Goal: Transaction & Acquisition: Download file/media

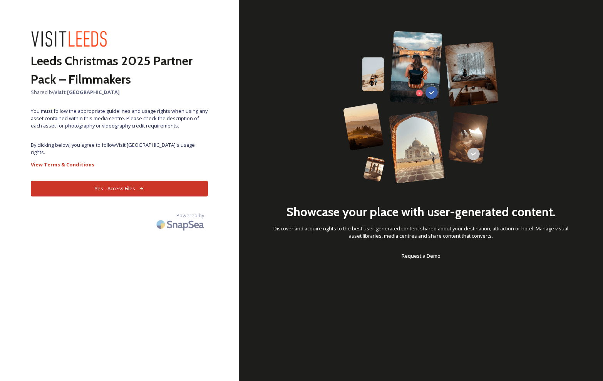
click at [135, 184] on button "Yes - Access Files" at bounding box center [119, 189] width 177 height 16
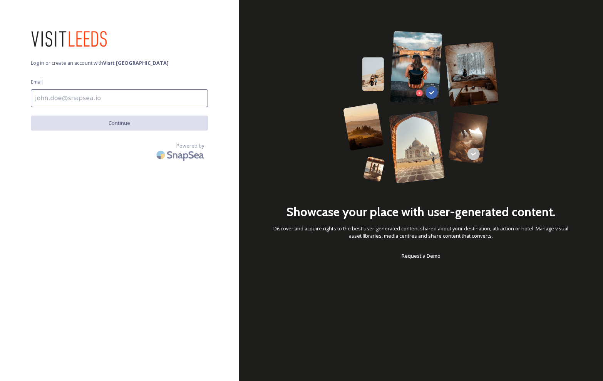
click at [91, 99] on input at bounding box center [119, 98] width 177 height 18
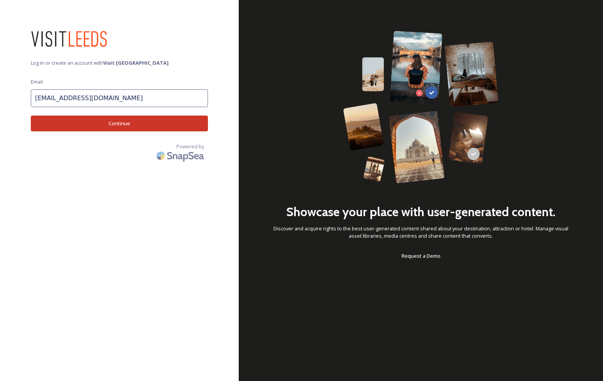
type input "info@cookedfilms.com"
click at [128, 130] on button "Continue" at bounding box center [119, 124] width 177 height 16
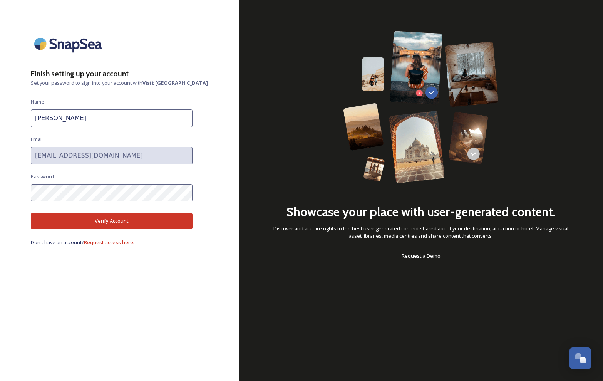
click at [86, 218] on button "Verify Account" at bounding box center [112, 221] width 162 height 16
click at [94, 217] on button "Verify Account" at bounding box center [112, 221] width 162 height 16
click at [5, 190] on div "Finish setting up your account Set your password to sign into your account with…" at bounding box center [119, 190] width 239 height 319
click at [104, 221] on button "Verify Account" at bounding box center [112, 221] width 162 height 16
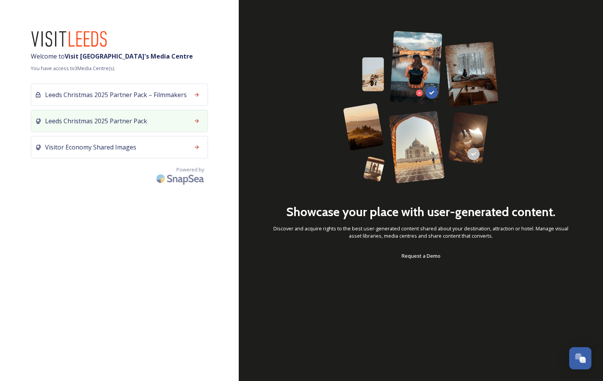
click at [193, 123] on div at bounding box center [197, 121] width 14 height 14
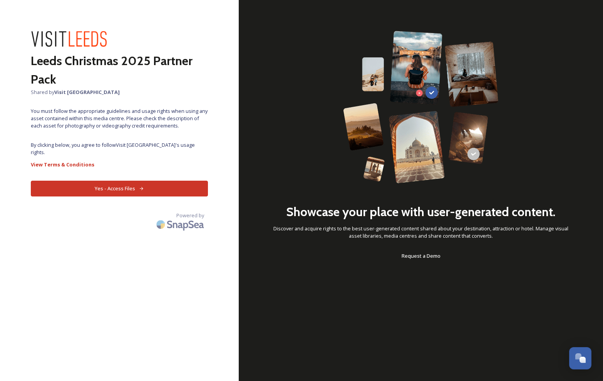
click at [128, 183] on button "Yes - Access Files" at bounding box center [119, 189] width 177 height 16
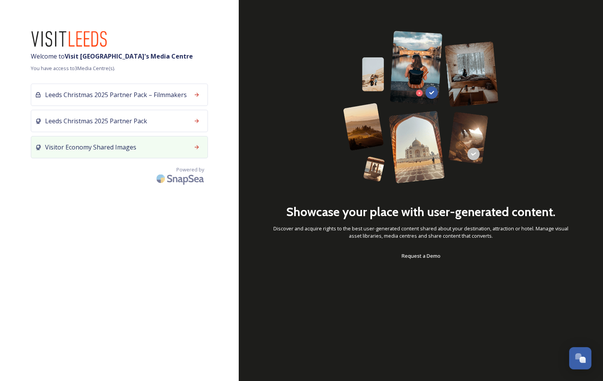
click at [188, 146] on div "Visitor Economy Shared Images" at bounding box center [119, 147] width 177 height 22
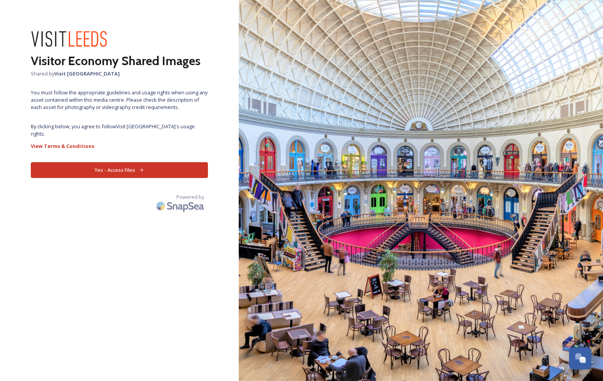
click at [166, 164] on button "Yes - Access Files" at bounding box center [119, 170] width 177 height 16
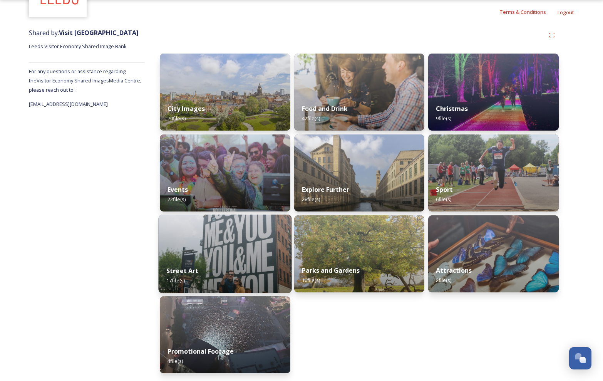
scroll to position [70, 0]
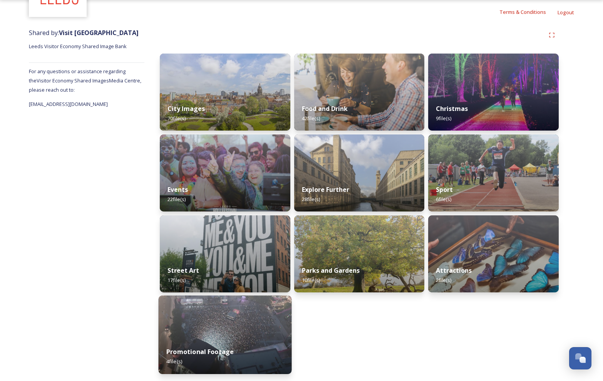
click at [235, 335] on img at bounding box center [225, 335] width 133 height 79
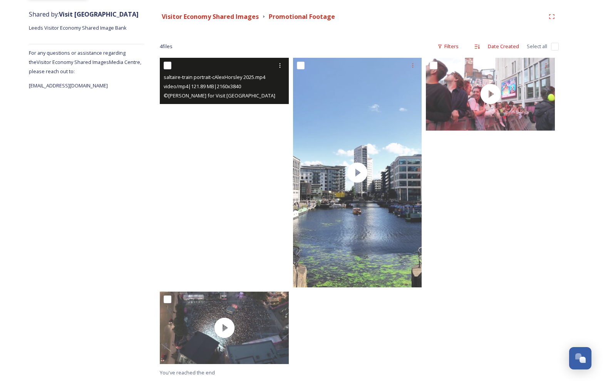
scroll to position [88, 0]
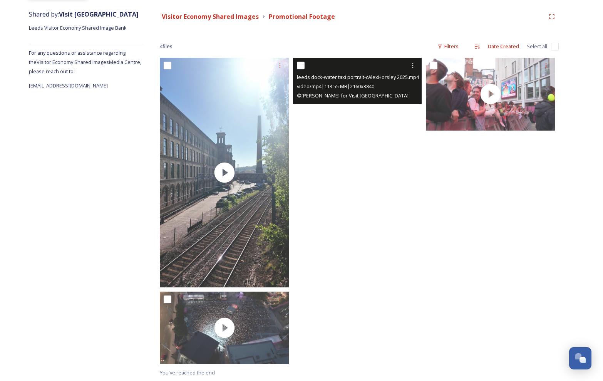
click at [358, 183] on video "leeds dock-water taxi portrait-cAlexHorsley 2025.mp4" at bounding box center [357, 173] width 129 height 230
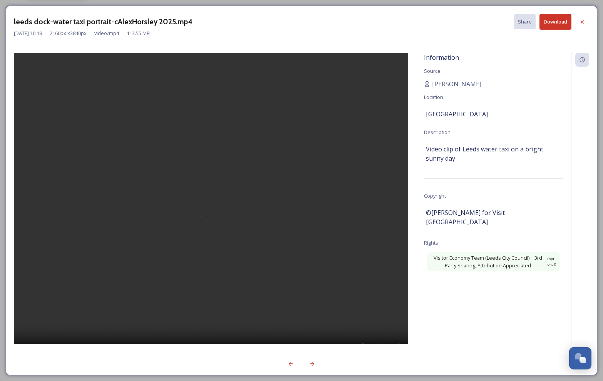
click at [208, 208] on video at bounding box center [211, 209] width 395 height 312
click at [583, 19] on icon at bounding box center [582, 22] width 6 height 6
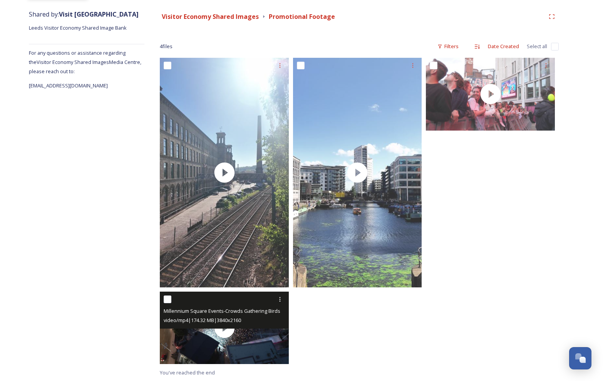
click at [269, 318] on div "video/mp4 | 174.32 MB | 3840 x 2160" at bounding box center [225, 320] width 123 height 9
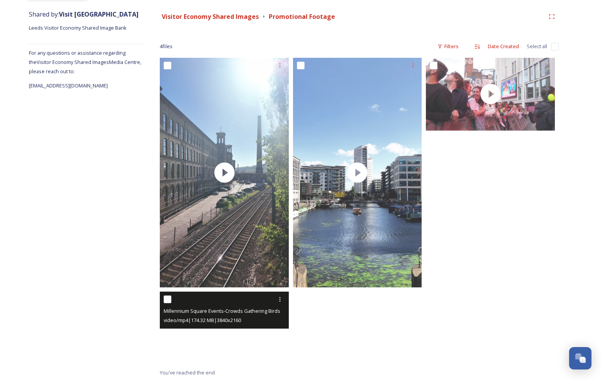
click at [236, 351] on video "Millennium Square Events-Crowds Gathering Birdseye Views-cStory+ for LCC 2024-L…" at bounding box center [224, 328] width 129 height 72
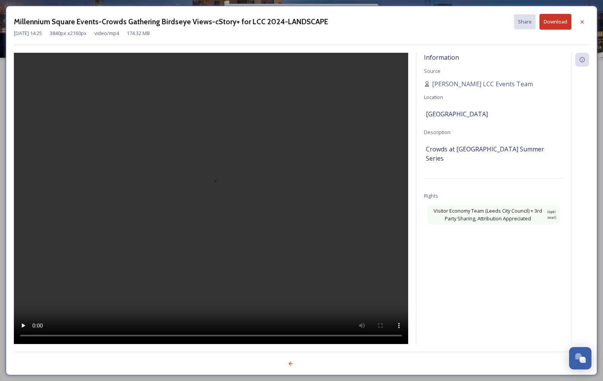
scroll to position [12, 0]
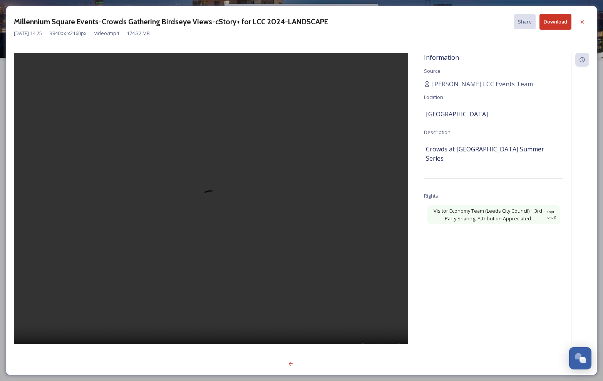
click at [217, 209] on video at bounding box center [211, 209] width 395 height 312
click at [584, 21] on icon at bounding box center [582, 22] width 6 height 6
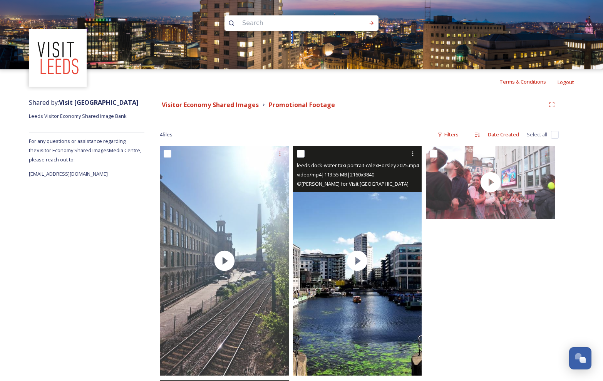
scroll to position [0, 0]
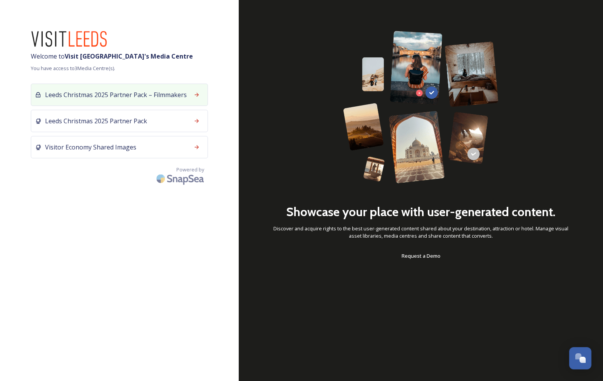
click at [194, 94] on icon at bounding box center [197, 95] width 6 height 6
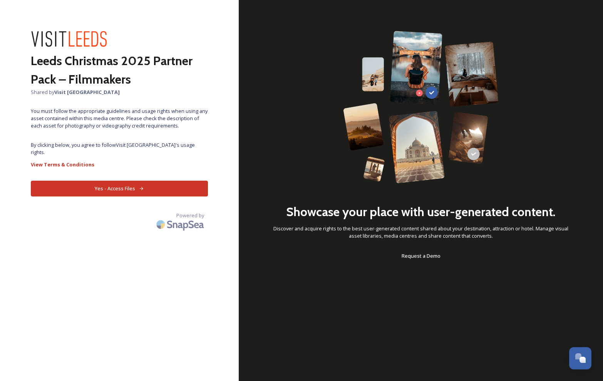
click at [151, 187] on button "Yes - Access Files" at bounding box center [119, 189] width 177 height 16
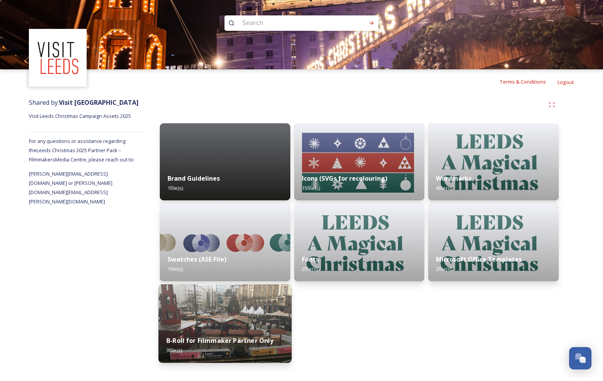
click at [256, 318] on img at bounding box center [225, 323] width 133 height 79
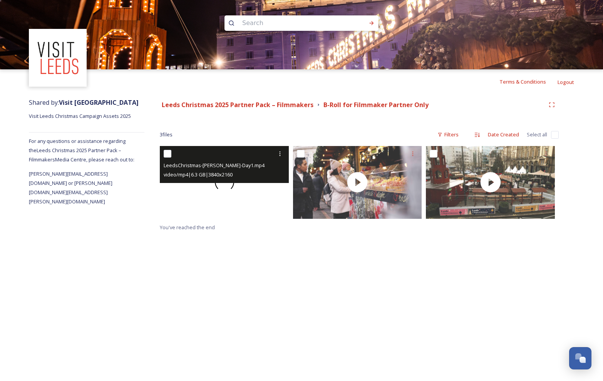
click at [250, 198] on div at bounding box center [224, 182] width 129 height 72
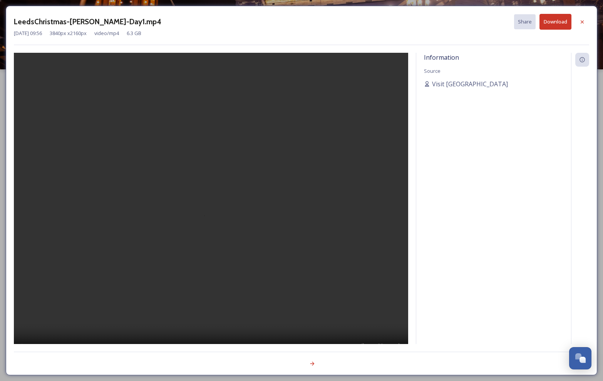
click at [202, 202] on video at bounding box center [211, 209] width 395 height 312
click at [280, 200] on video at bounding box center [211, 209] width 395 height 312
click at [586, 19] on div at bounding box center [583, 22] width 14 height 14
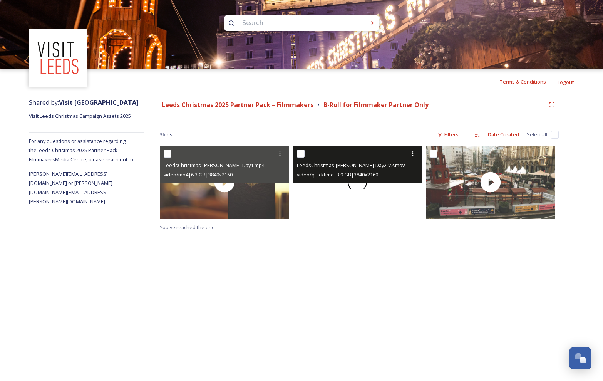
click at [355, 190] on span at bounding box center [357, 182] width 25 height 25
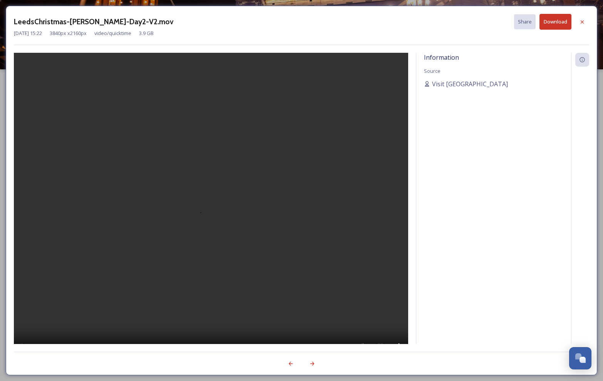
click at [208, 208] on video at bounding box center [211, 209] width 395 height 312
click at [556, 21] on button "Download" at bounding box center [556, 22] width 32 height 16
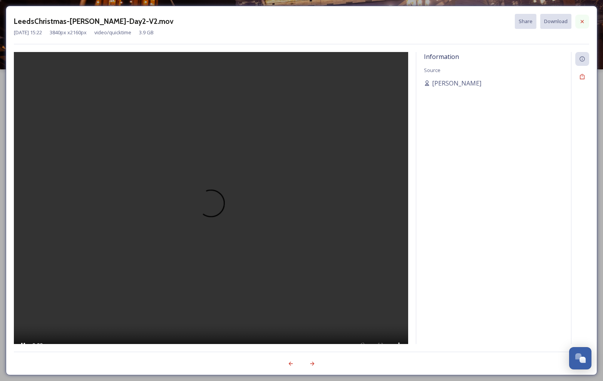
click at [583, 23] on icon at bounding box center [582, 21] width 6 height 6
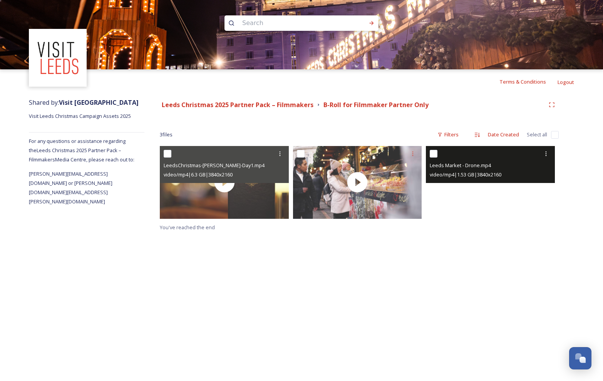
click at [487, 183] on video "Leeds Market - Drone.mp4" at bounding box center [490, 182] width 129 height 72
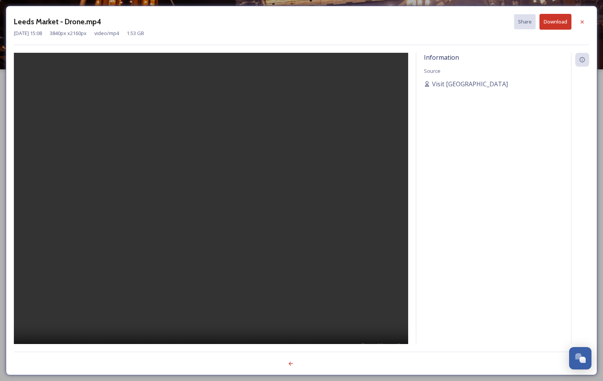
click at [215, 213] on video at bounding box center [211, 209] width 395 height 312
click at [558, 27] on button "Download" at bounding box center [556, 22] width 32 height 16
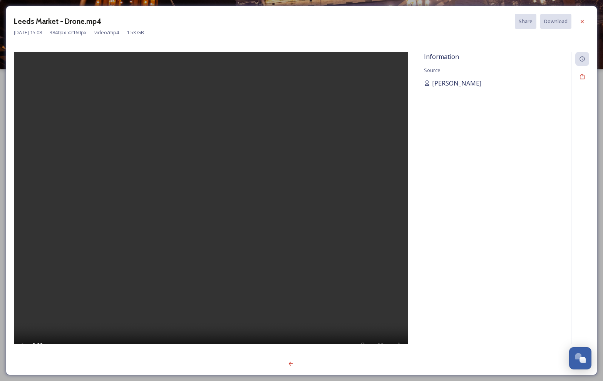
click at [469, 83] on span "[PERSON_NAME]" at bounding box center [456, 83] width 49 height 9
click at [583, 22] on icon at bounding box center [582, 21] width 6 height 6
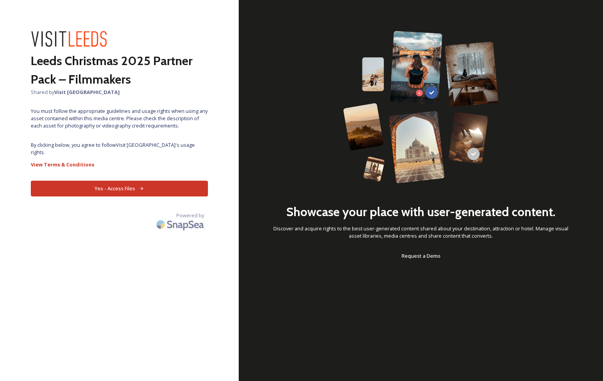
click at [121, 183] on button "Yes - Access Files" at bounding box center [119, 189] width 177 height 16
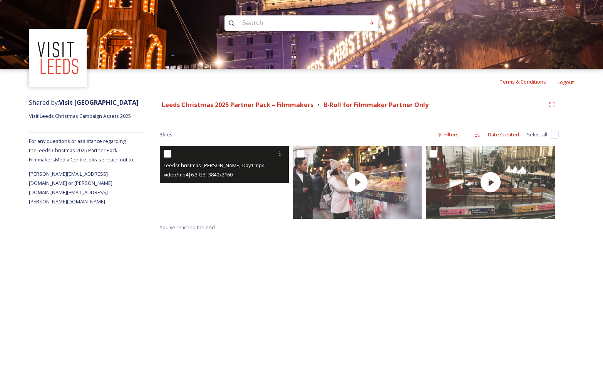
click at [228, 207] on video "LeedsChristmas-BRoll-Day1.mp4" at bounding box center [224, 182] width 129 height 72
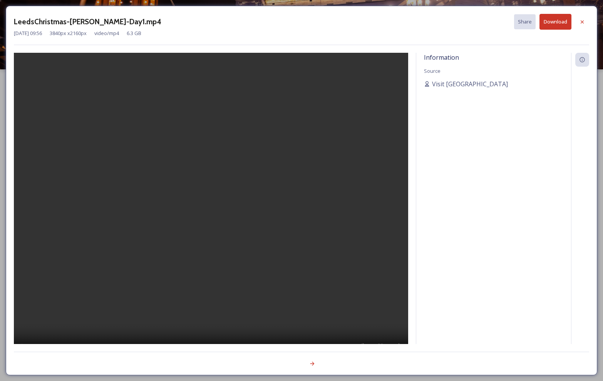
click at [559, 18] on button "Download" at bounding box center [556, 22] width 32 height 16
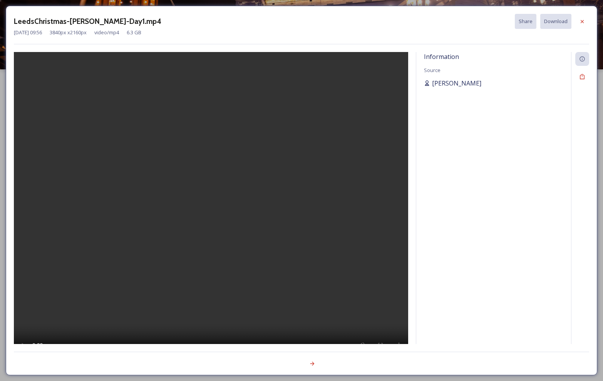
click at [444, 84] on span "[PERSON_NAME]" at bounding box center [456, 83] width 49 height 9
click at [585, 79] on icon at bounding box center [582, 77] width 6 height 6
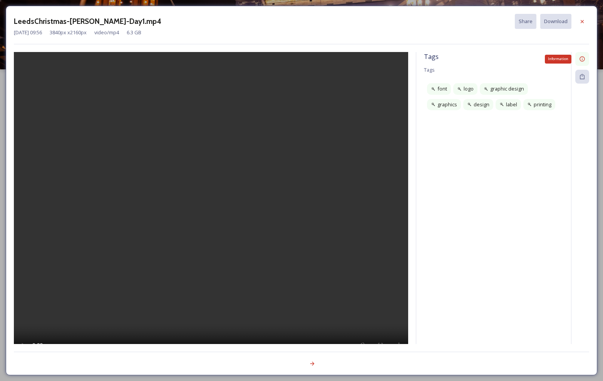
click at [582, 57] on icon at bounding box center [582, 59] width 6 height 6
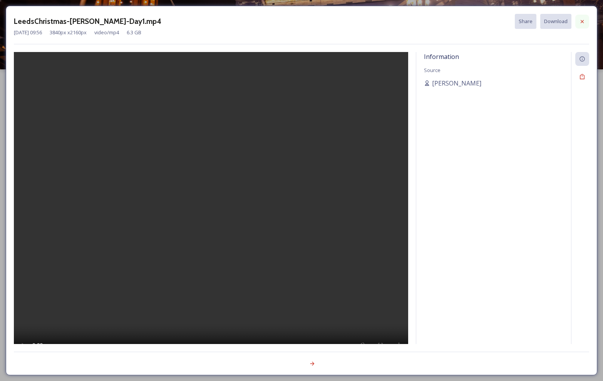
click at [584, 21] on icon at bounding box center [582, 21] width 6 height 6
